Goal: Check status

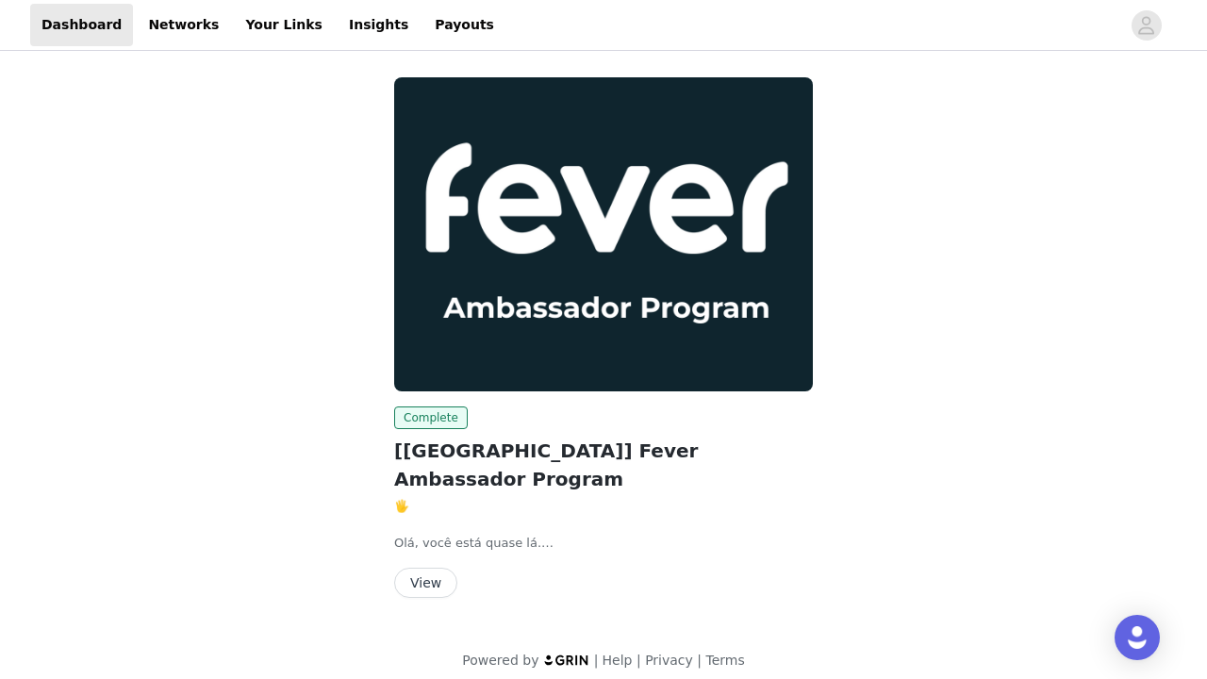
click at [417, 567] on button "View" at bounding box center [425, 582] width 63 height 30
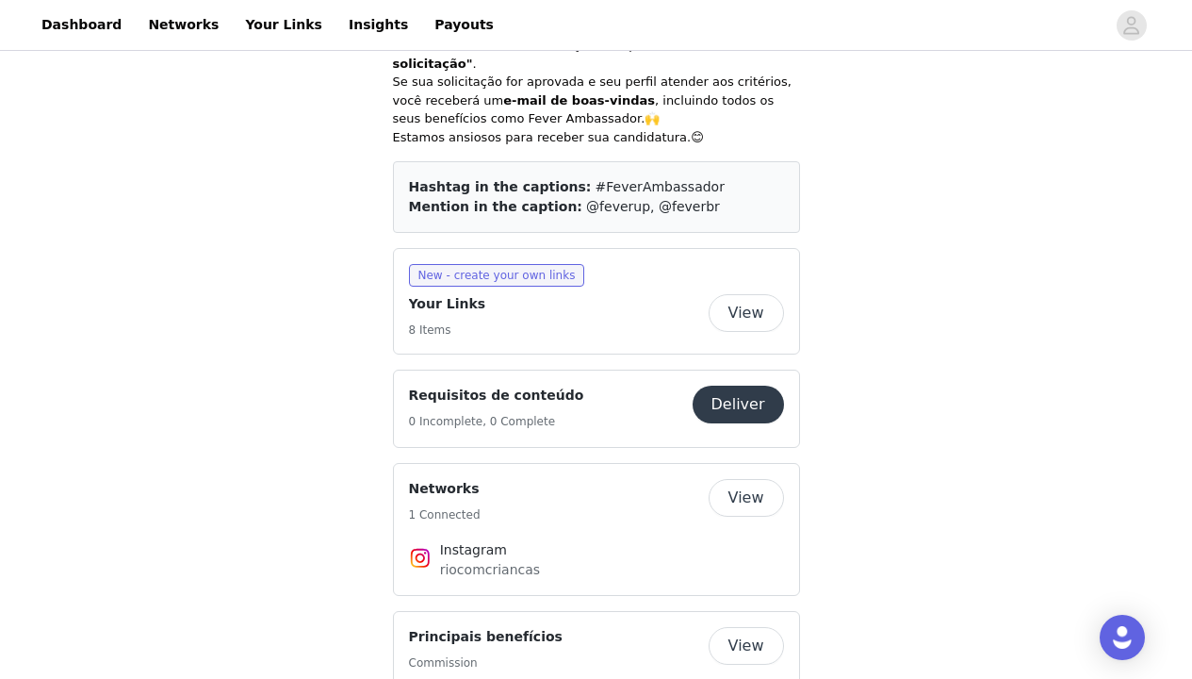
scroll to position [935, 0]
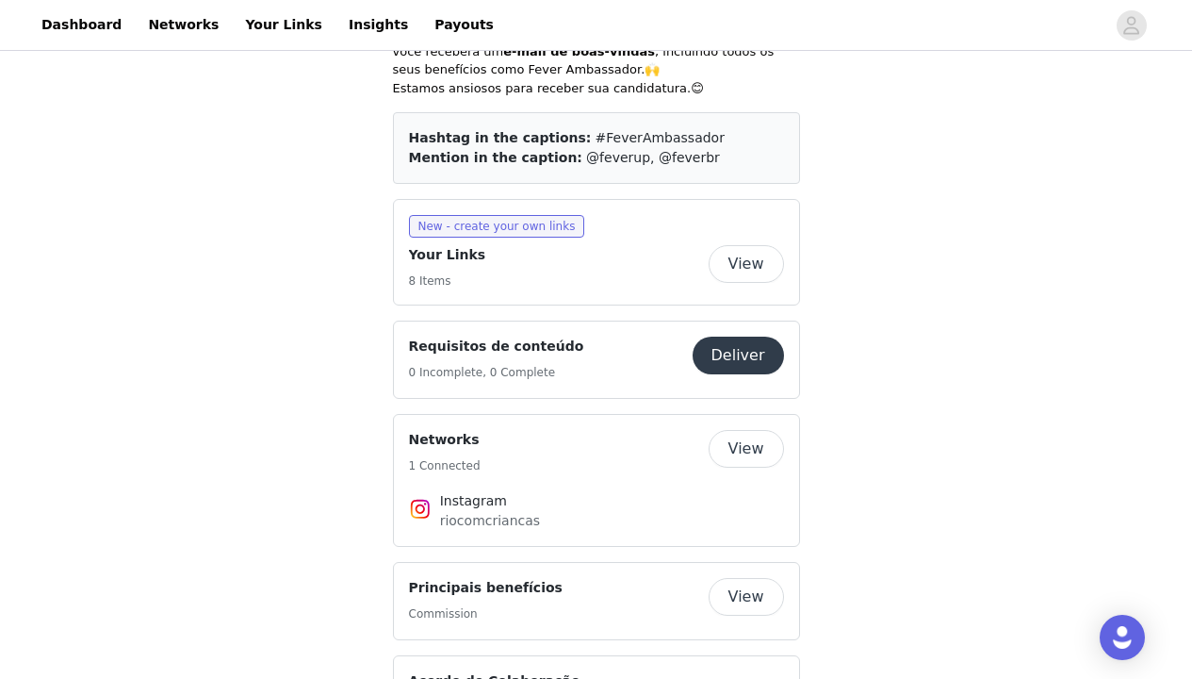
click at [765, 337] on button "Deliver" at bounding box center [738, 356] width 91 height 38
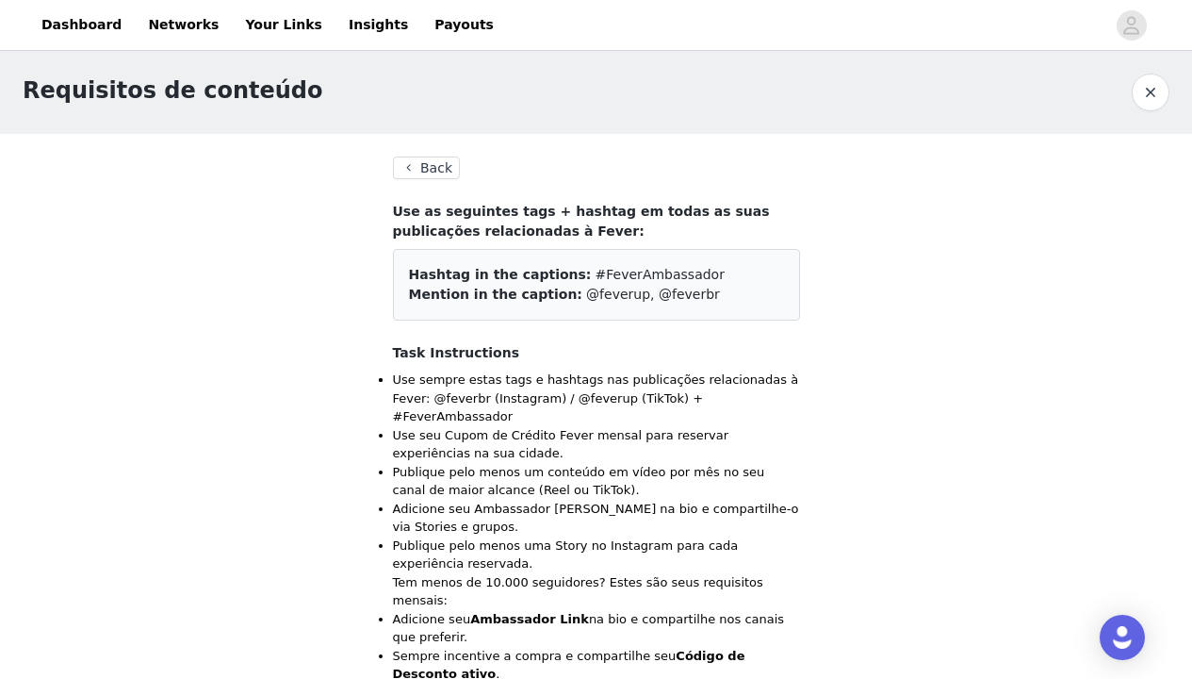
scroll to position [2, 0]
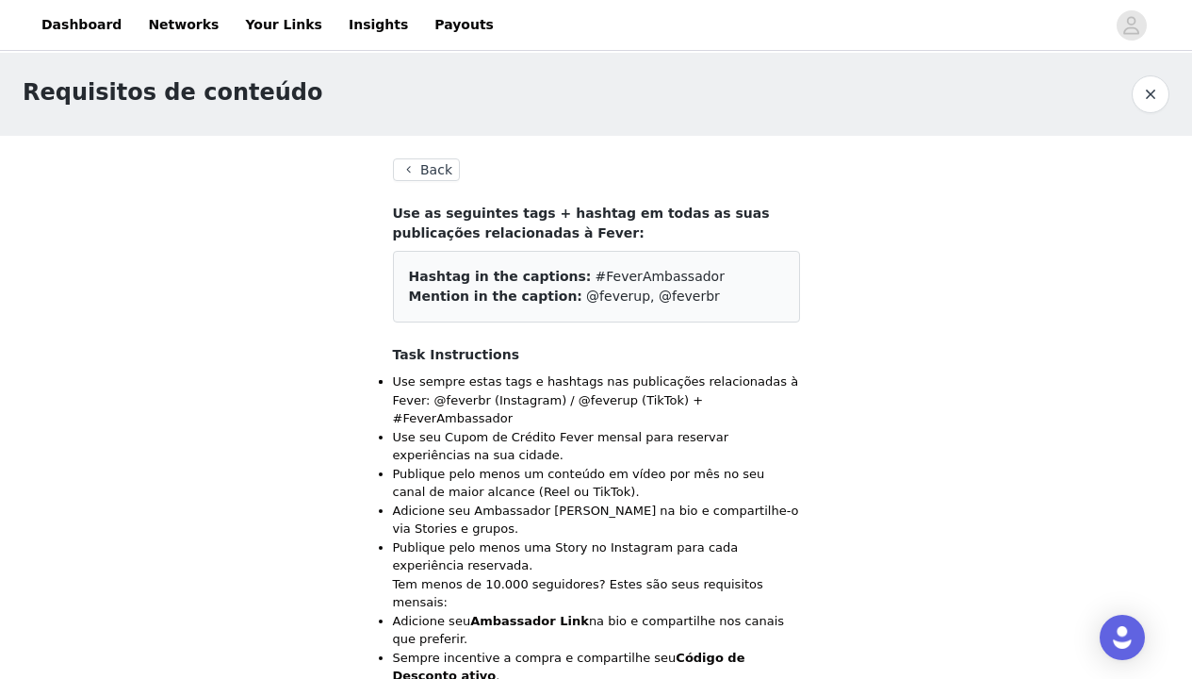
click at [420, 177] on button "Back" at bounding box center [427, 169] width 68 height 23
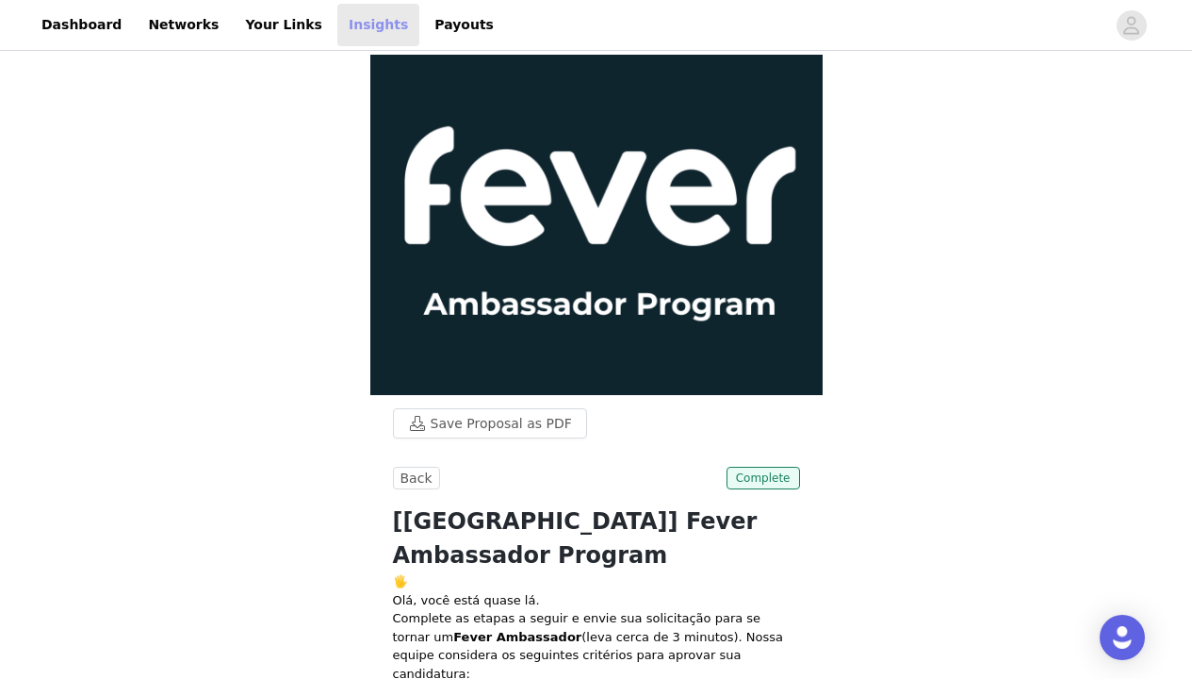
click at [337, 26] on link "Insights" at bounding box center [378, 25] width 82 height 42
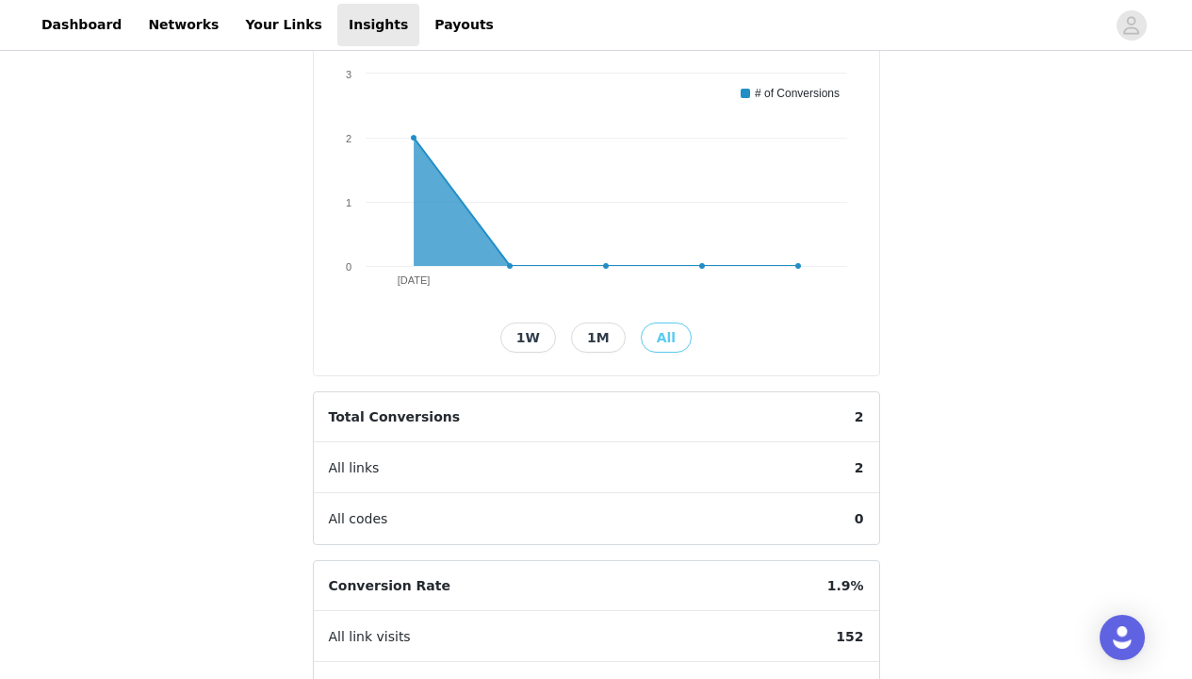
scroll to position [331, 0]
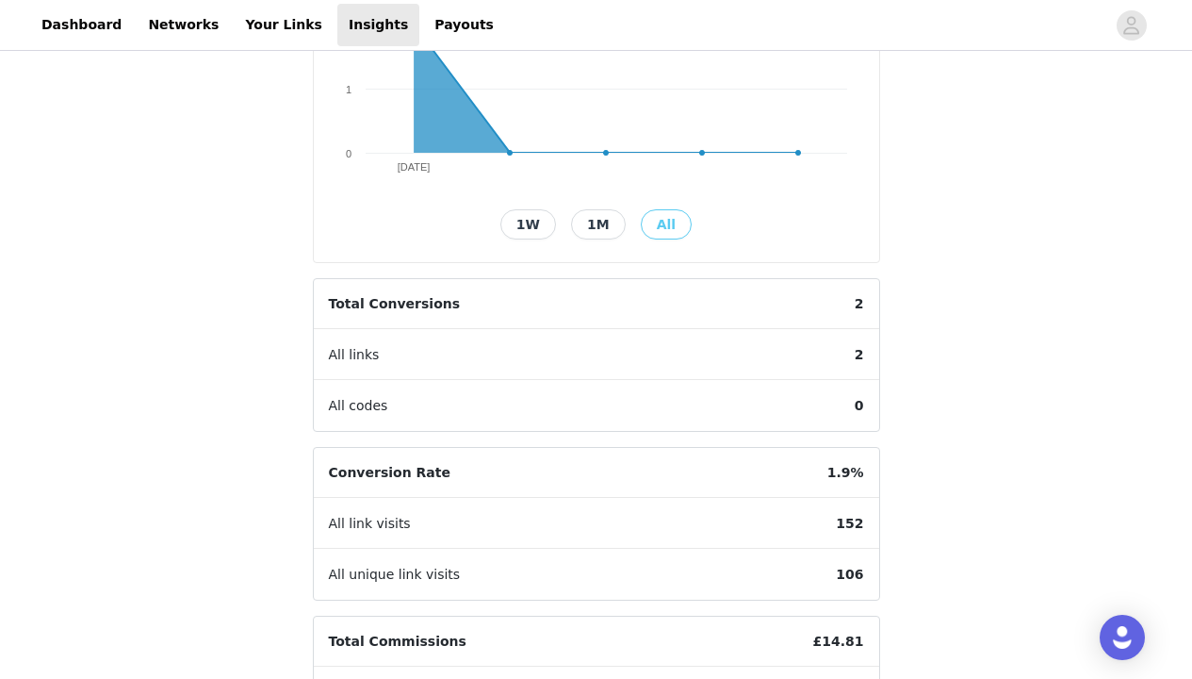
click at [597, 221] on button "1M" at bounding box center [598, 224] width 55 height 30
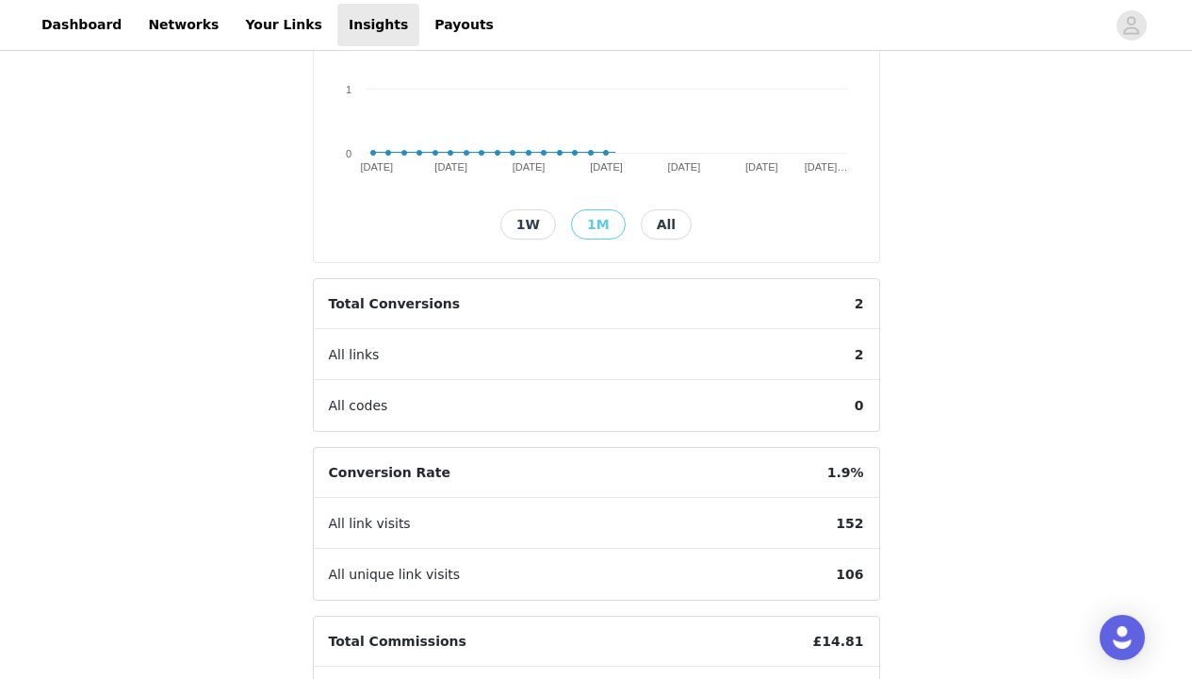
click at [531, 221] on button "1W" at bounding box center [529, 224] width 56 height 30
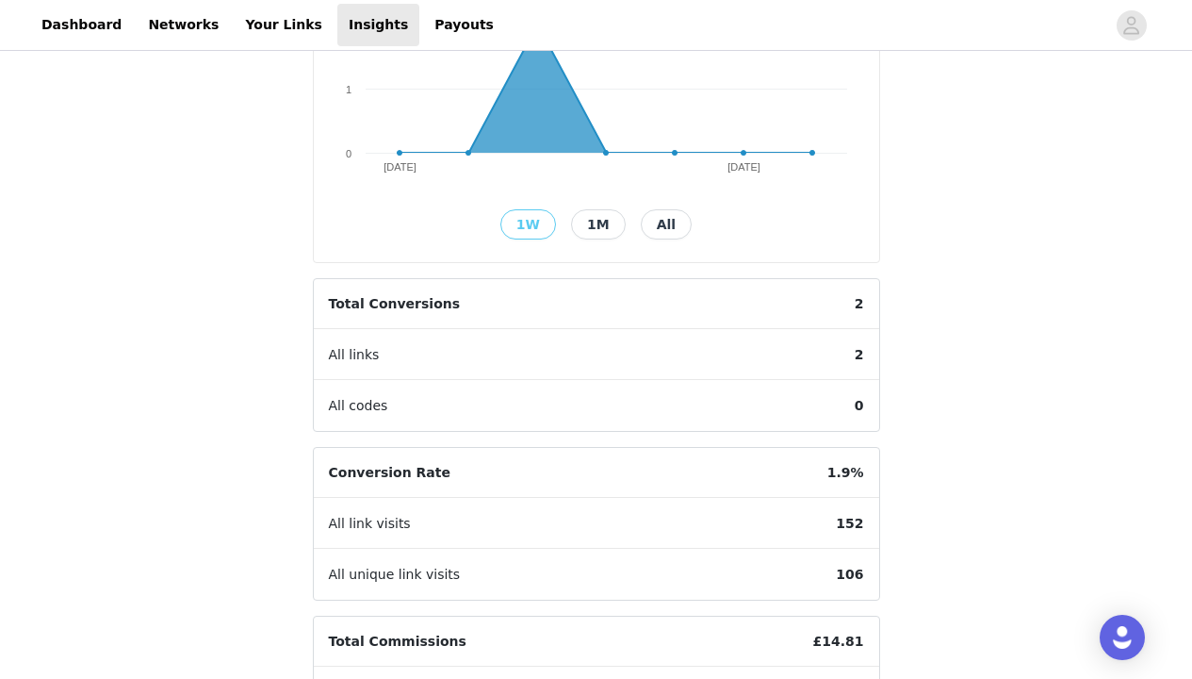
scroll to position [137, 0]
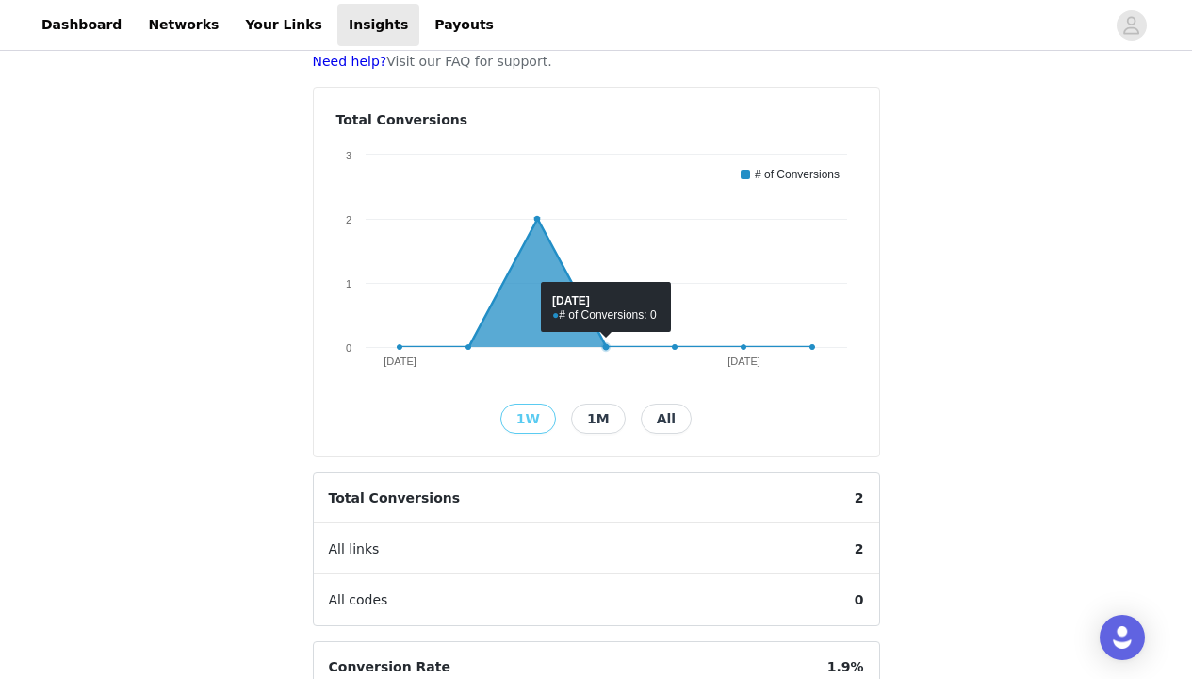
click at [660, 422] on button "All" at bounding box center [666, 418] width 51 height 30
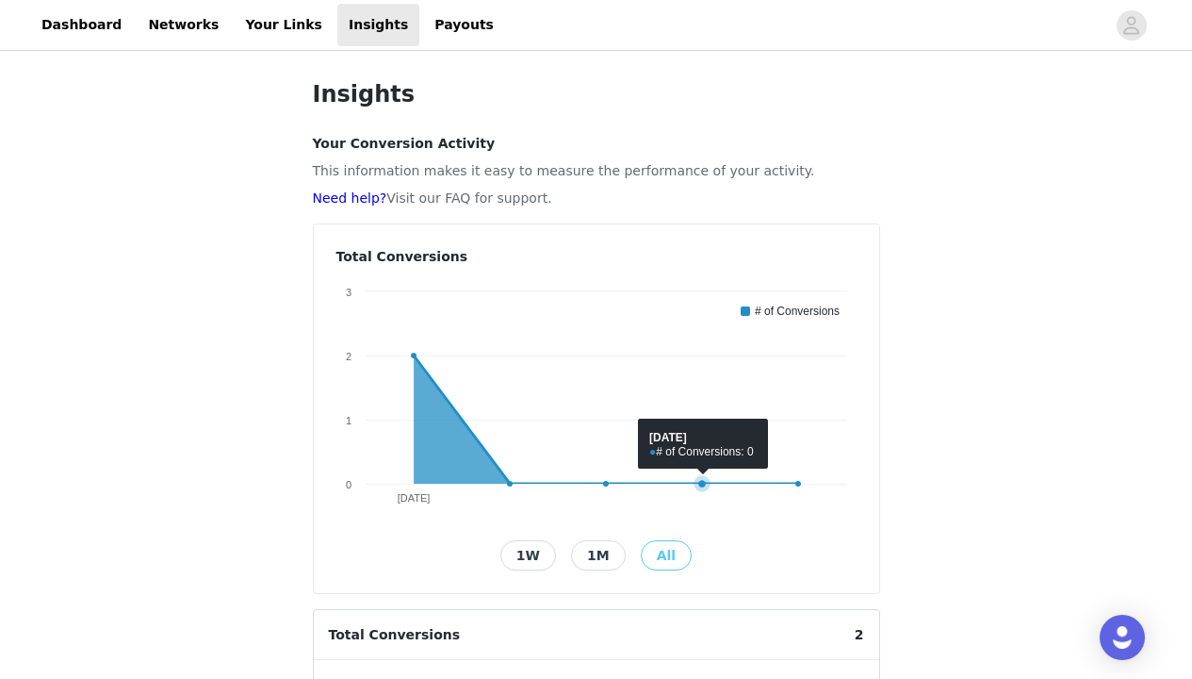
scroll to position [0, 0]
